Goal: Task Accomplishment & Management: Use online tool/utility

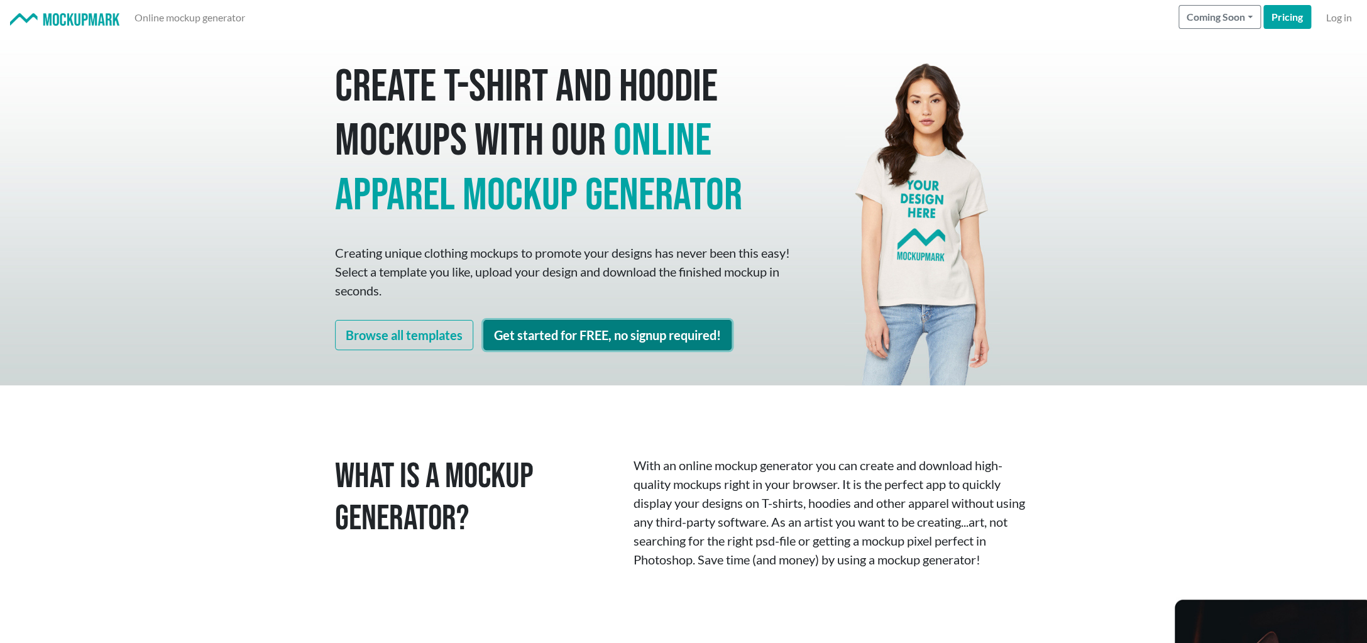
click at [555, 332] on link "Get started for FREE, no signup required!" at bounding box center [607, 335] width 248 height 30
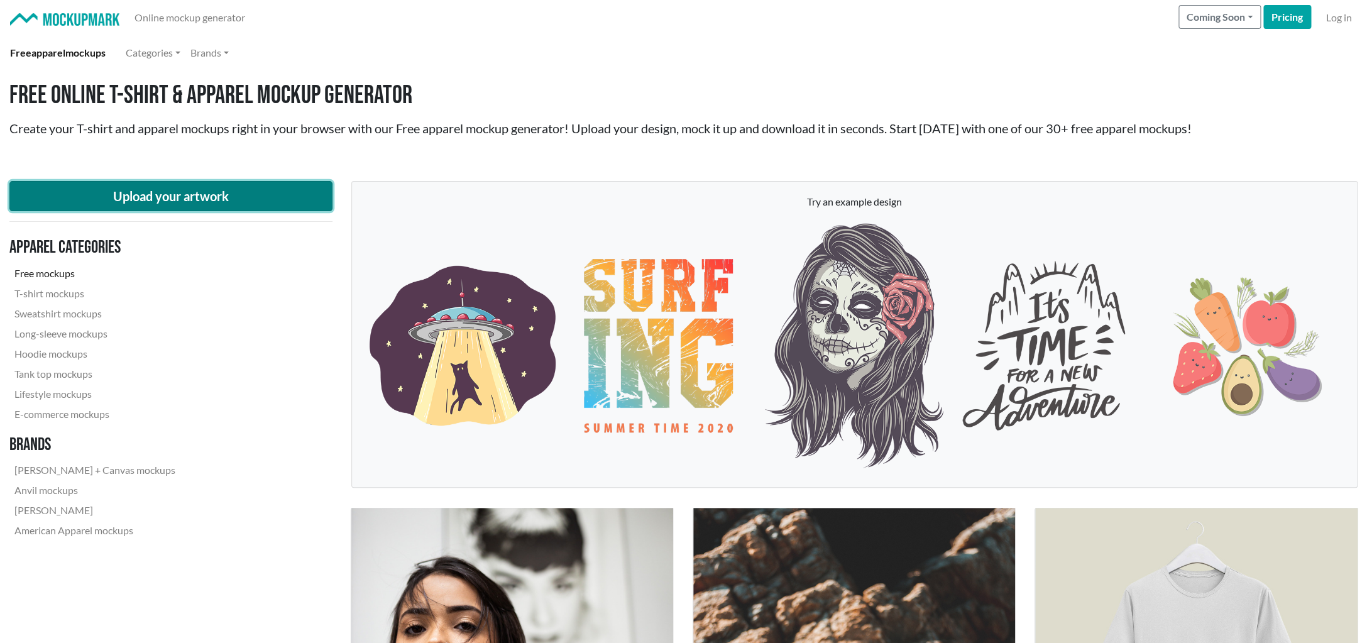
click at [161, 197] on button "Upload your artwork" at bounding box center [170, 196] width 323 height 30
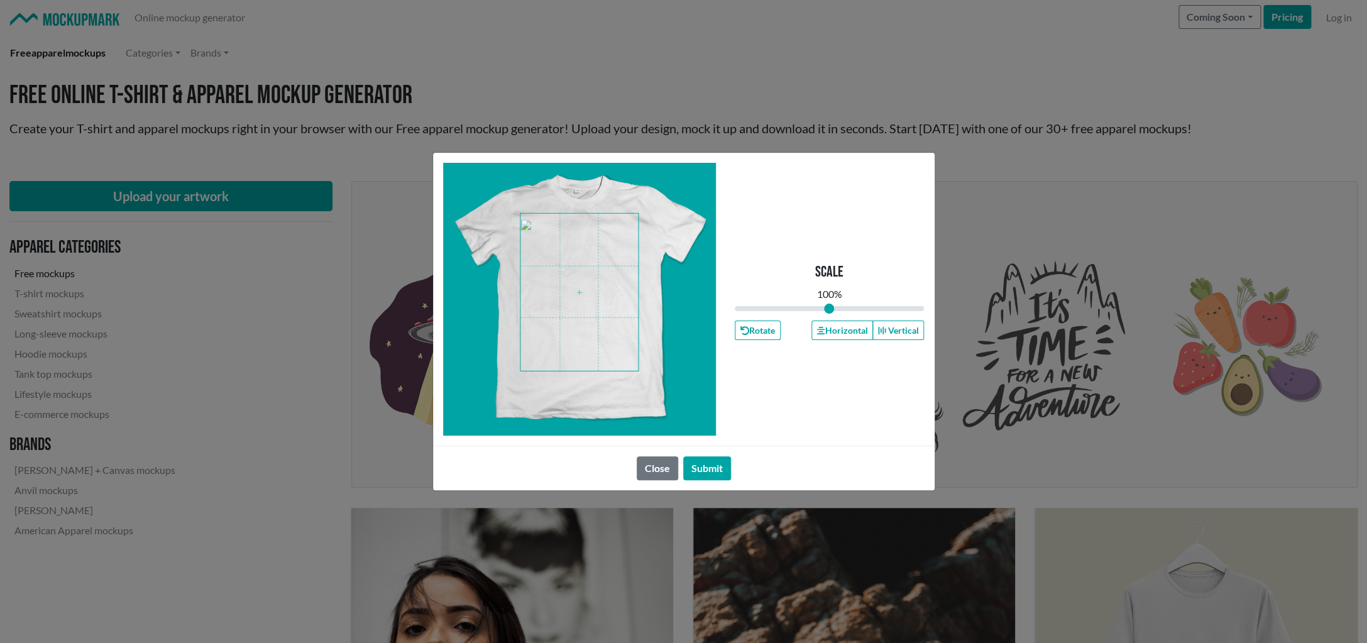
click at [552, 302] on span at bounding box center [578, 292] width 117 height 157
click at [833, 307] on input "range" at bounding box center [829, 309] width 190 height 14
type input "1.11"
click at [839, 308] on input "range" at bounding box center [829, 309] width 190 height 14
click at [715, 468] on button "Submit" at bounding box center [707, 468] width 48 height 24
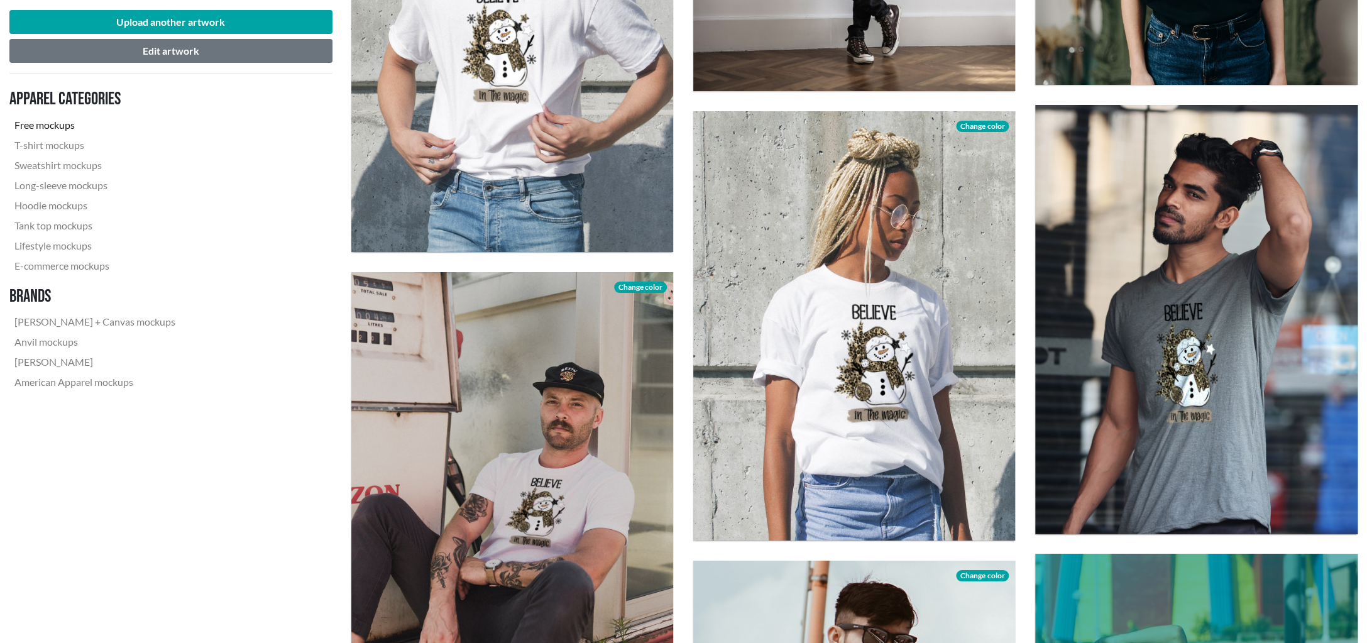
scroll to position [2482, 1]
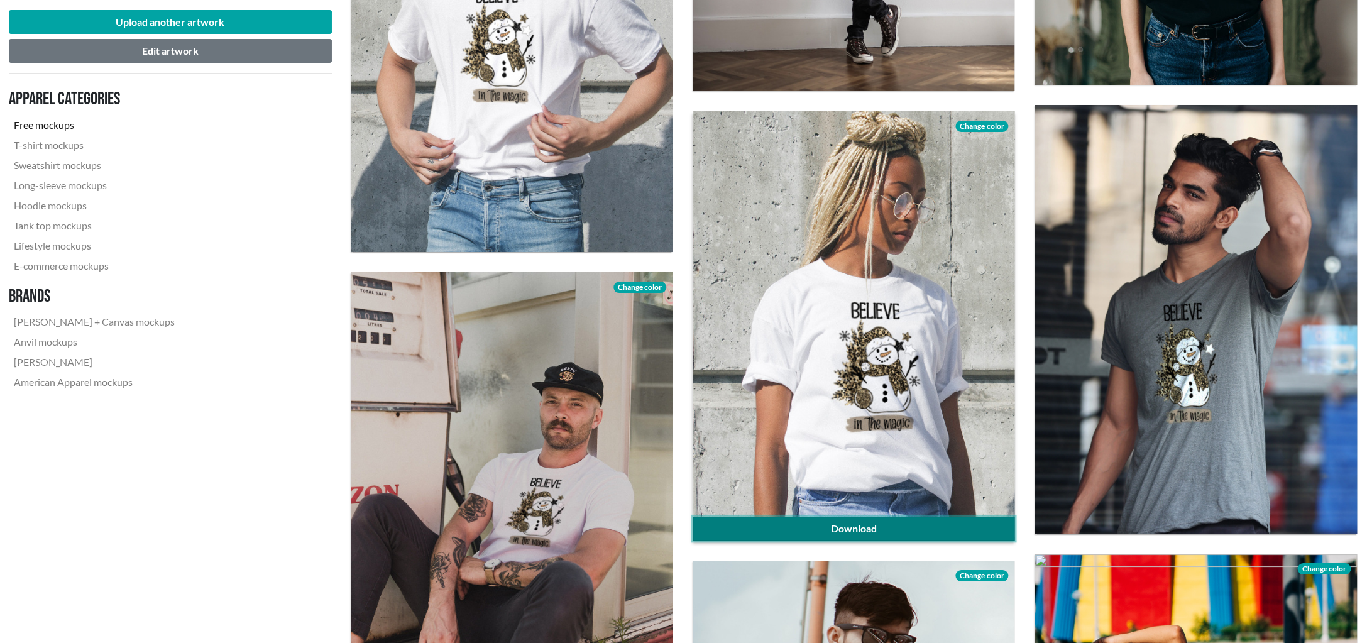
click at [859, 525] on link "Download" at bounding box center [853, 528] width 322 height 24
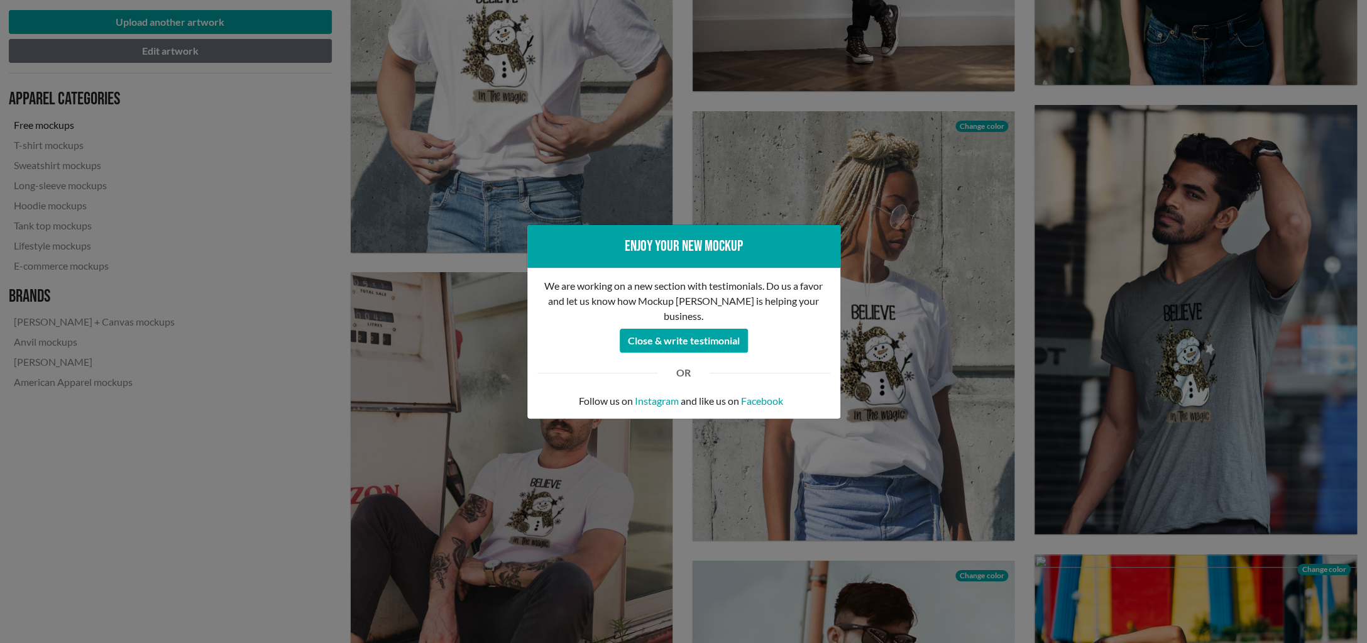
click at [893, 389] on div "Enjoy your new mockup We are working on a new section with testimonials. Do us …" at bounding box center [683, 321] width 1367 height 643
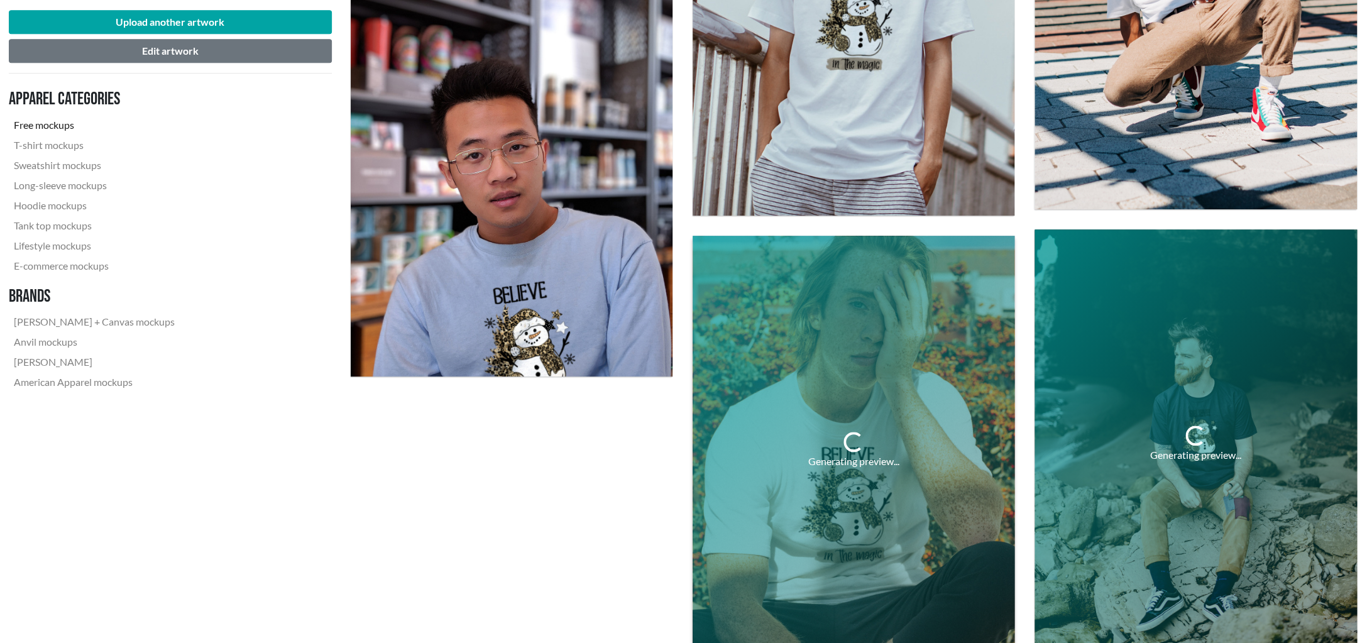
scroll to position [3414, 1]
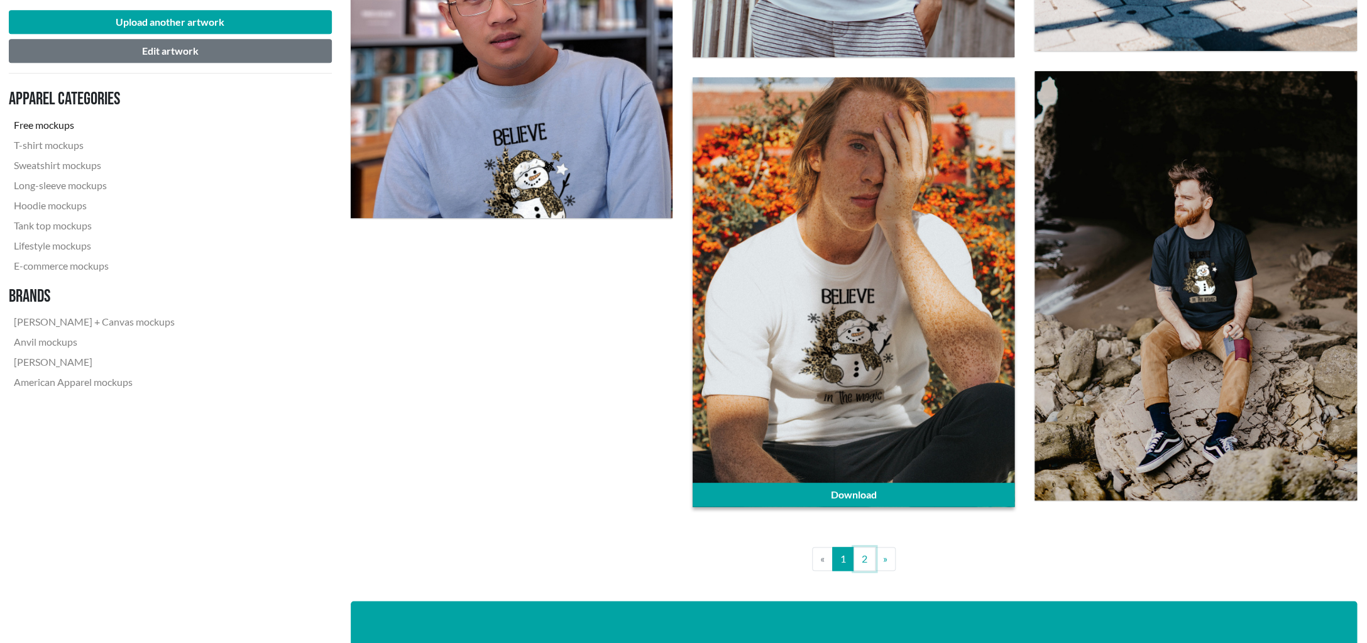
click at [868, 561] on link "2" at bounding box center [864, 559] width 22 height 24
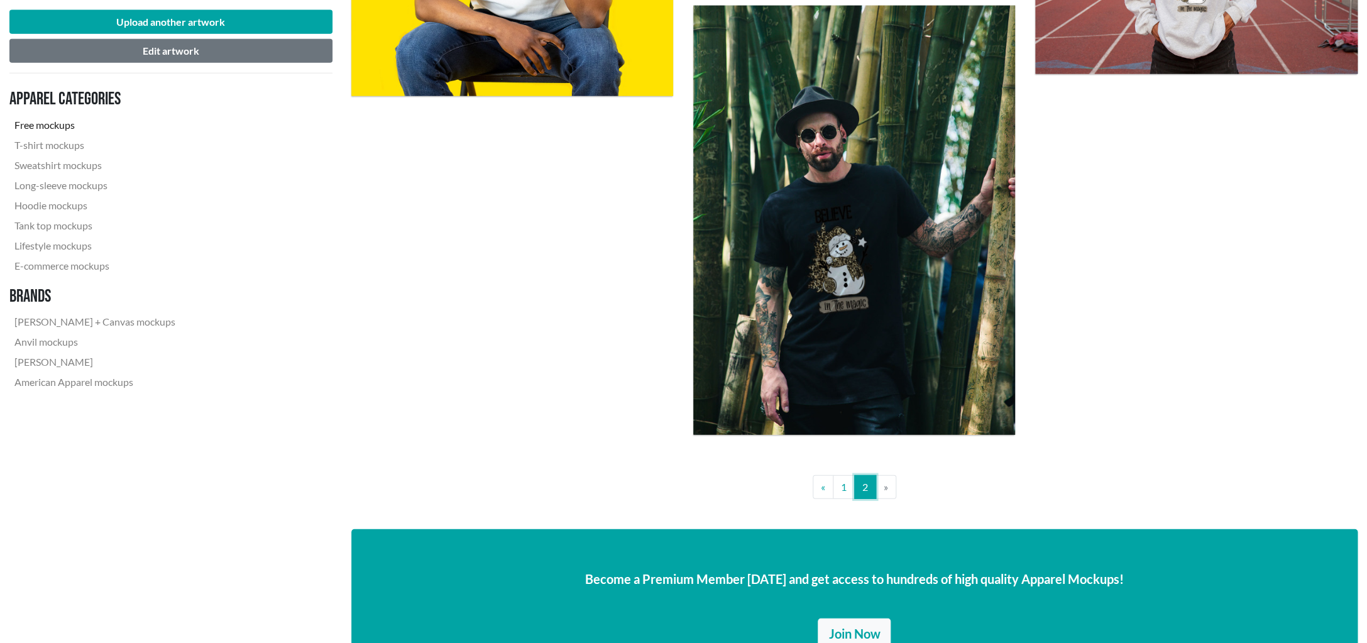
scroll to position [1387, 0]
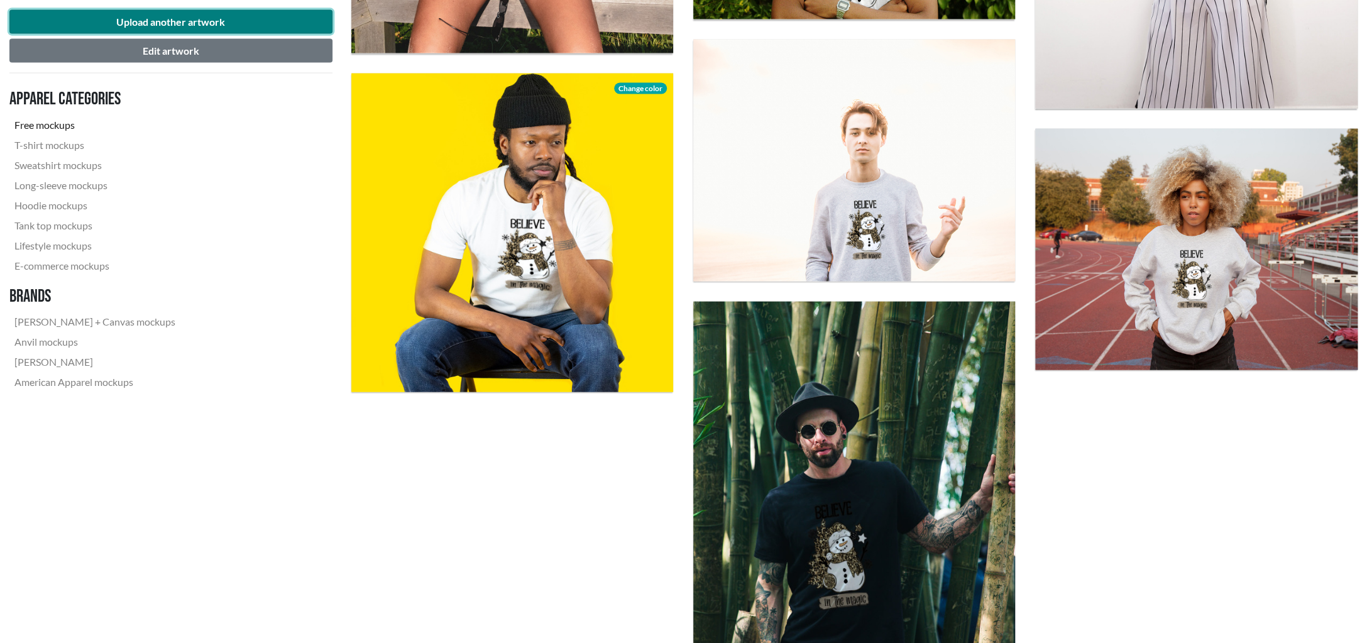
click at [178, 25] on button "Upload another artwork" at bounding box center [170, 22] width 323 height 24
